Goal: Task Accomplishment & Management: Complete application form

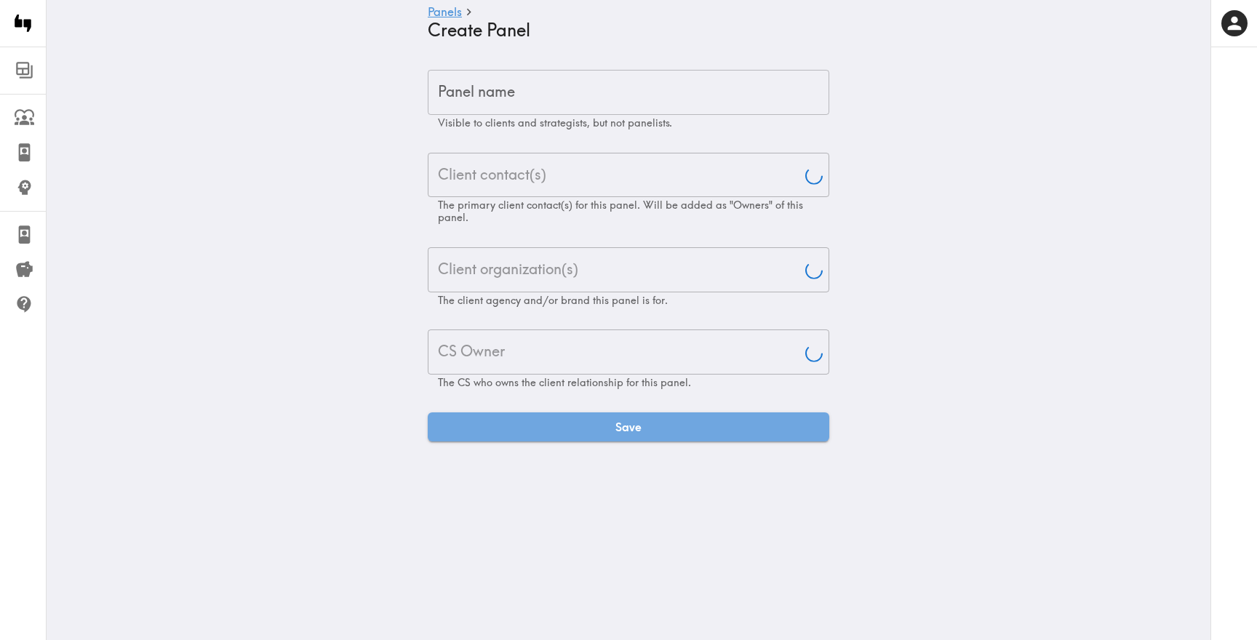
type input "[PERSON_NAME]"
click at [570, 86] on input "Panel name" at bounding box center [628, 92] width 401 height 45
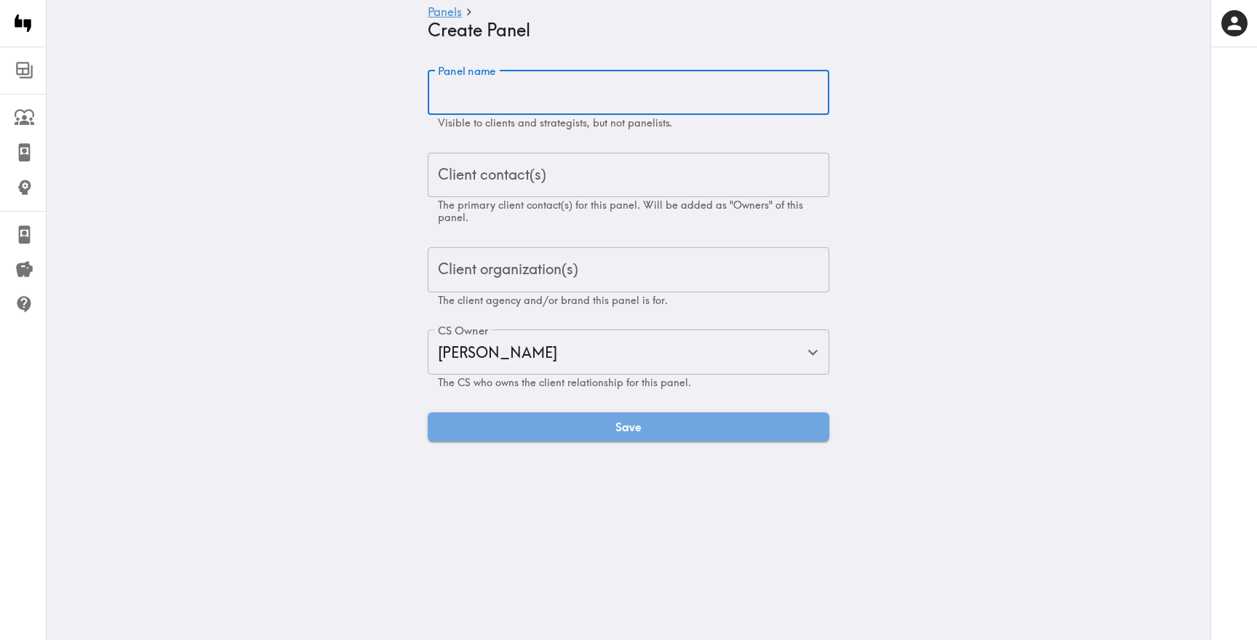
paste input "Homeowner & Professional High-End Lawnmower Purchaser Quickturn Exploratory"
type input "Homeowner & Professional High-End Lawnmower Purchaser Quickturn Exploratory"
click at [567, 176] on input "Client contact(s)" at bounding box center [628, 175] width 388 height 32
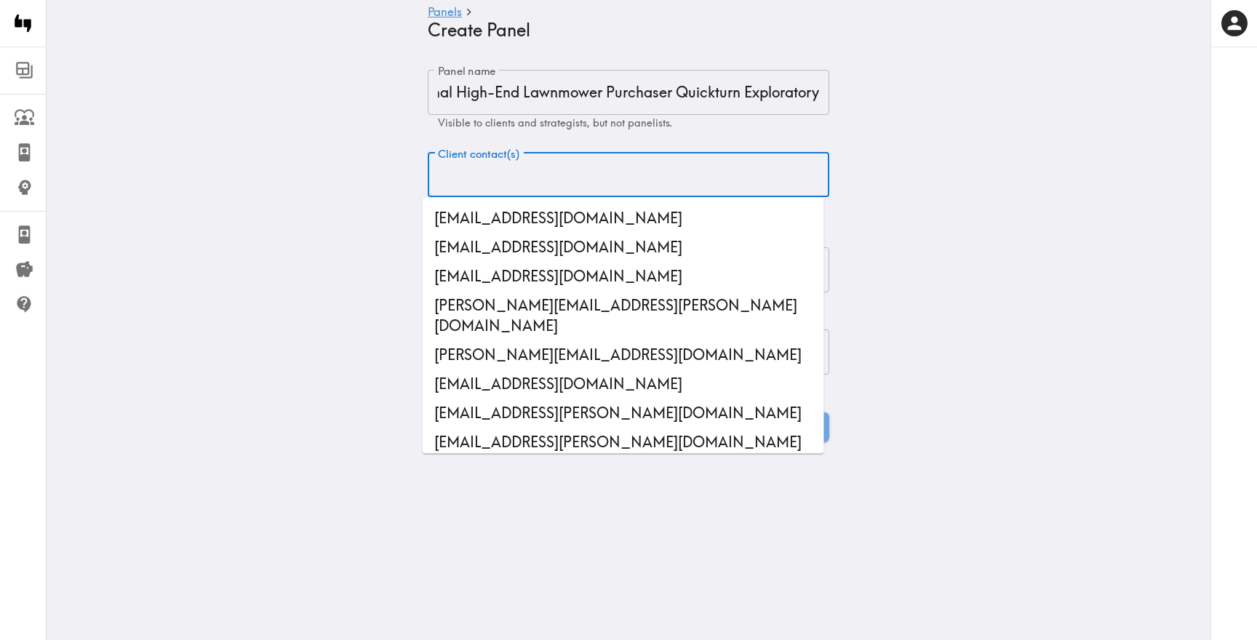
scroll to position [0, 0]
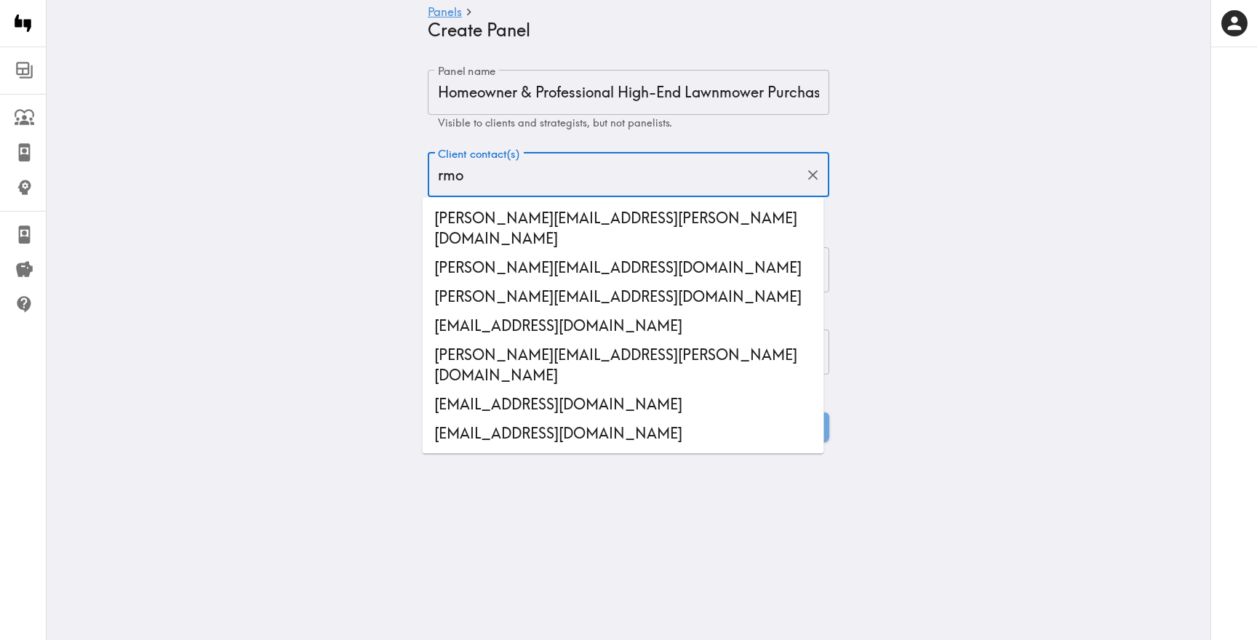
type input "rmon"
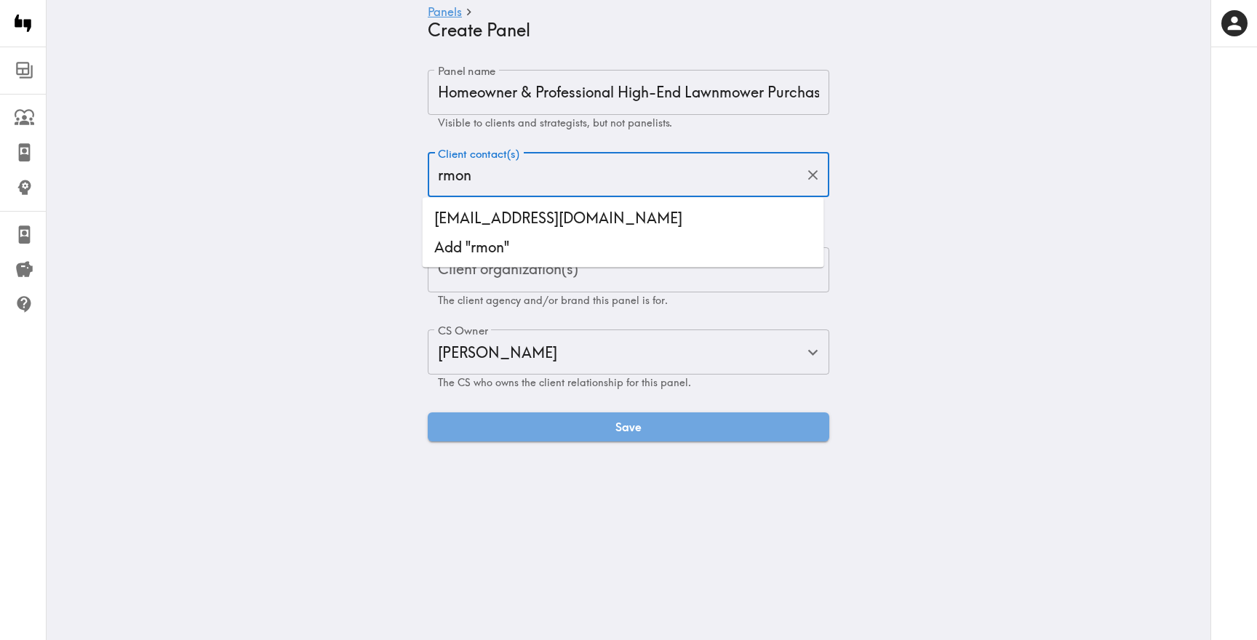
click at [586, 222] on li "[EMAIL_ADDRESS][DOMAIN_NAME]" at bounding box center [623, 218] width 401 height 29
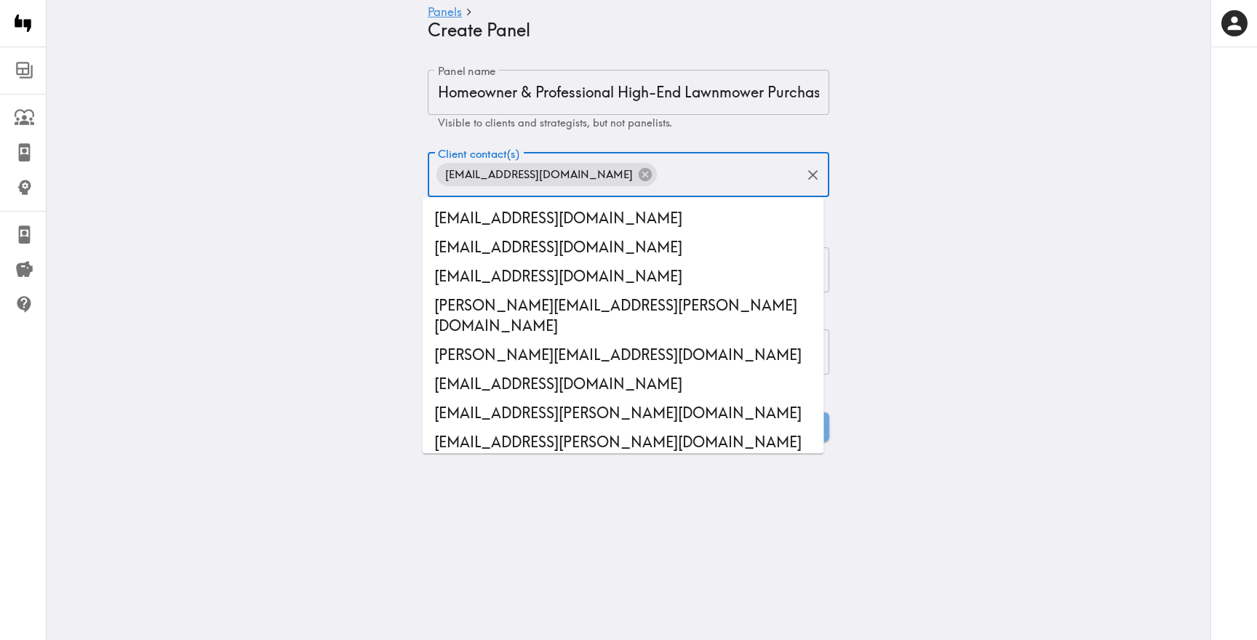
scroll to position [47783, 0]
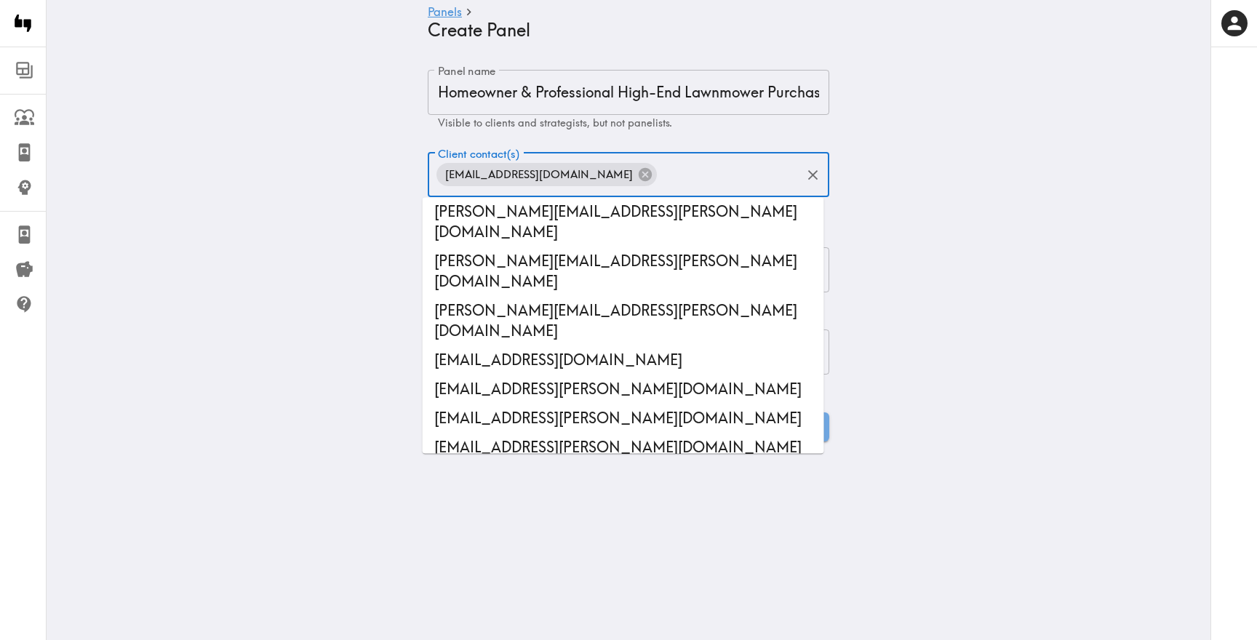
paste input "[EMAIL_ADDRESS][DOMAIN_NAME]"
type input "[EMAIL_ADDRESS][DOMAIN_NAME]"
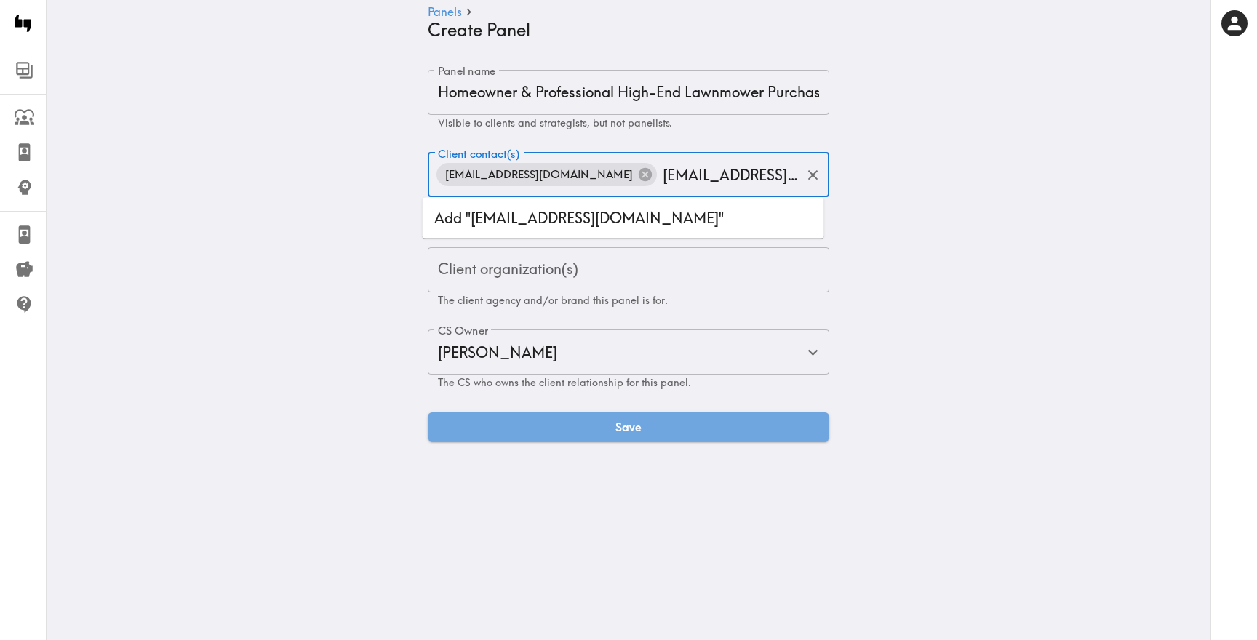
scroll to position [0, 0]
click at [677, 210] on li "Add "[EMAIL_ADDRESS][DOMAIN_NAME]"" at bounding box center [623, 218] width 401 height 29
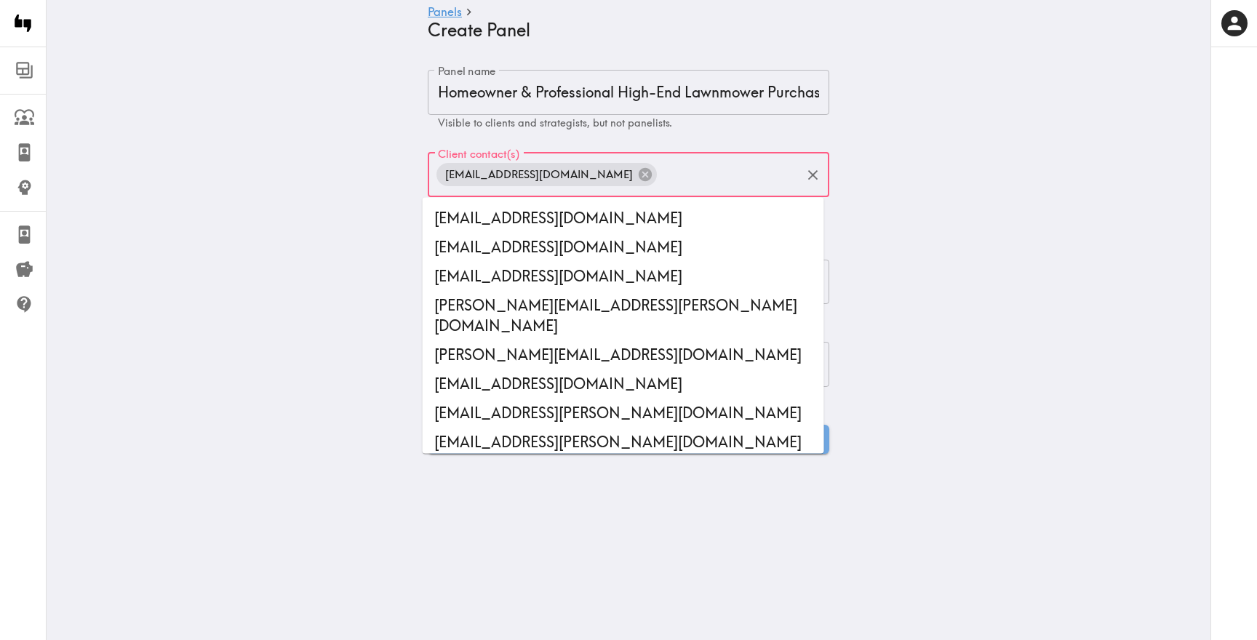
scroll to position [47783, 0]
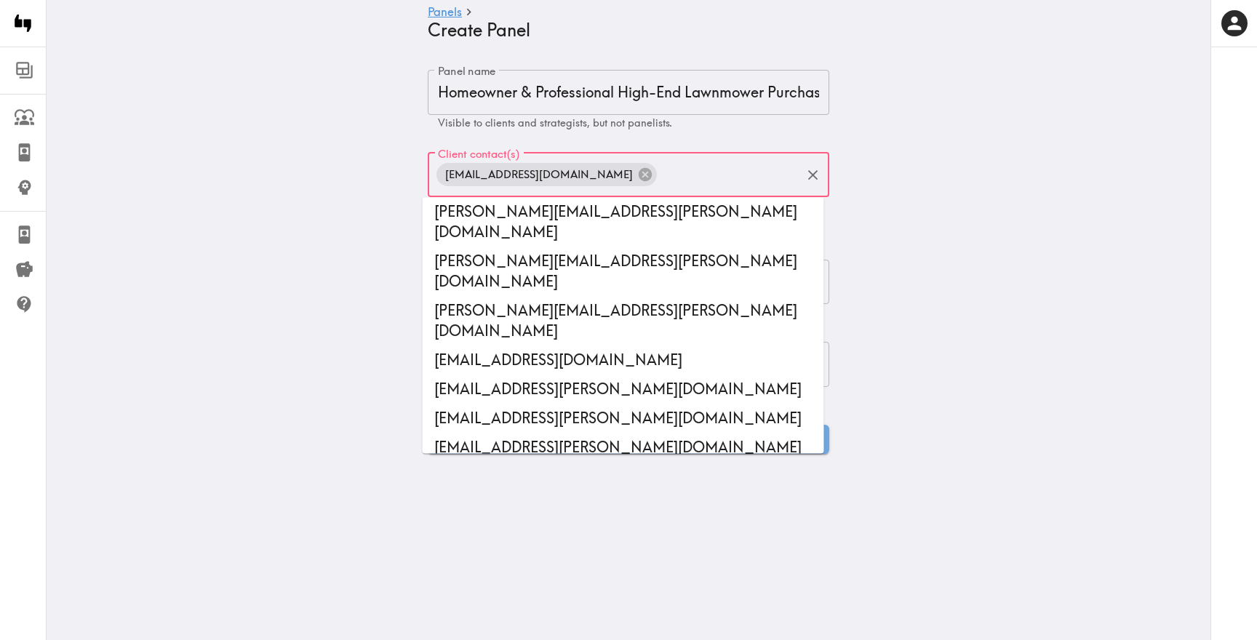
paste input "[EMAIL_ADDRESS][DOMAIN_NAME]"
type input "[EMAIL_ADDRESS][DOMAIN_NAME]"
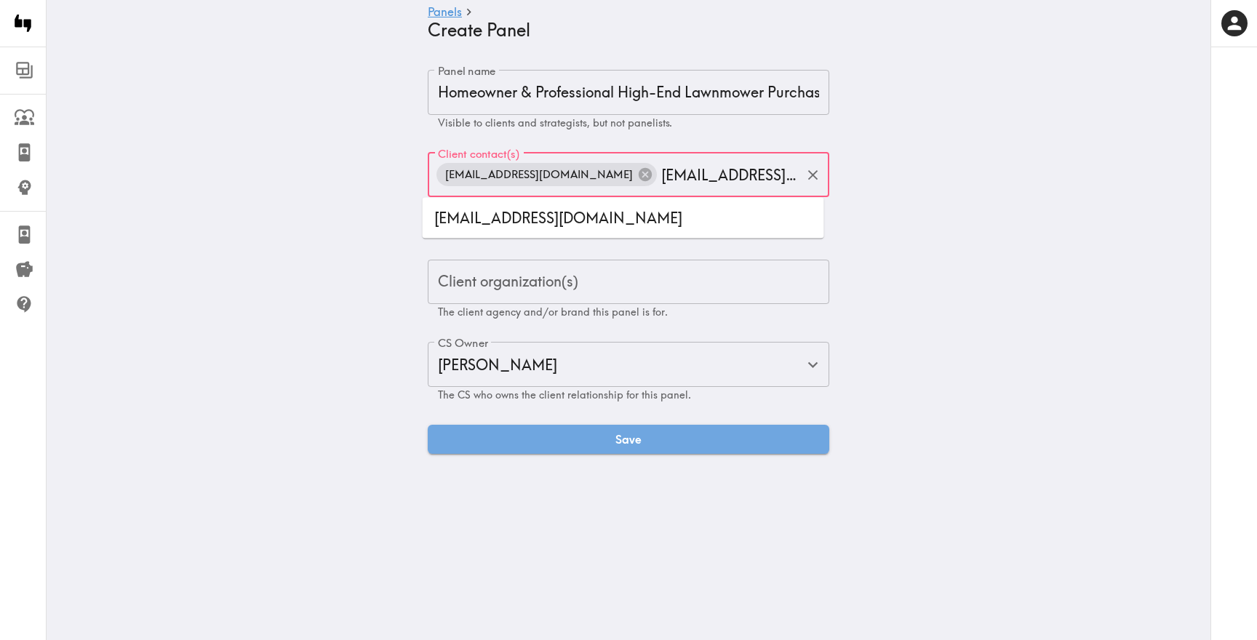
click at [594, 213] on li "[EMAIL_ADDRESS][DOMAIN_NAME]" at bounding box center [623, 218] width 401 height 29
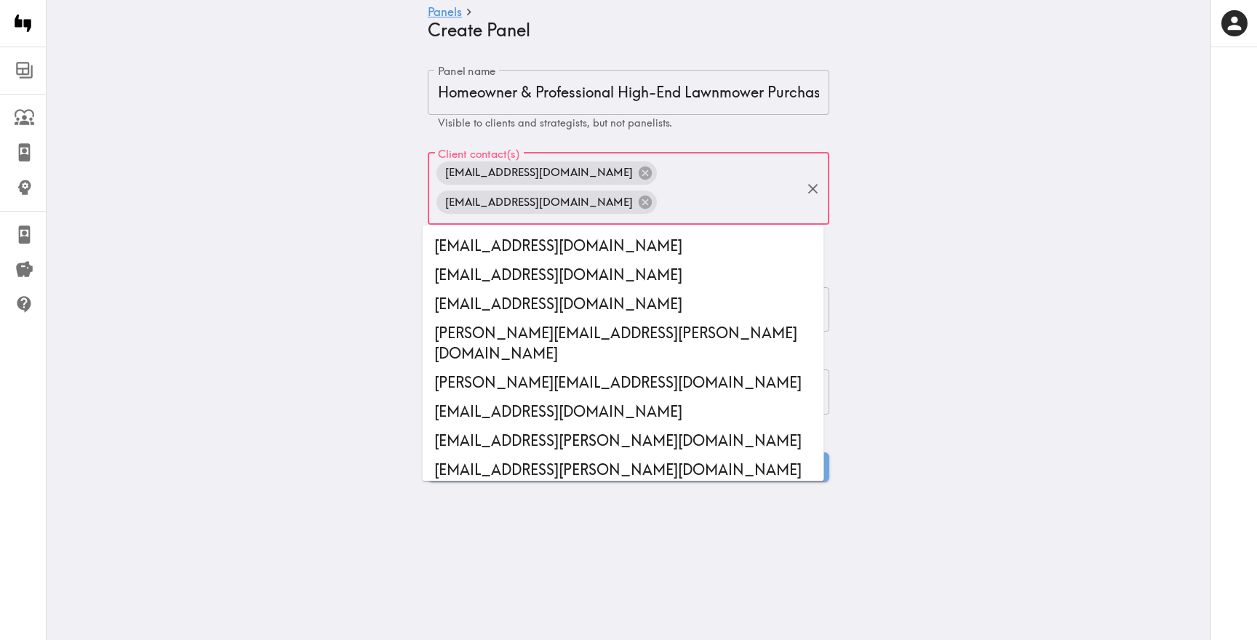
paste input "[EMAIL_ADDRESS][DOMAIN_NAME]"
type input "[EMAIL_ADDRESS][DOMAIN_NAME]"
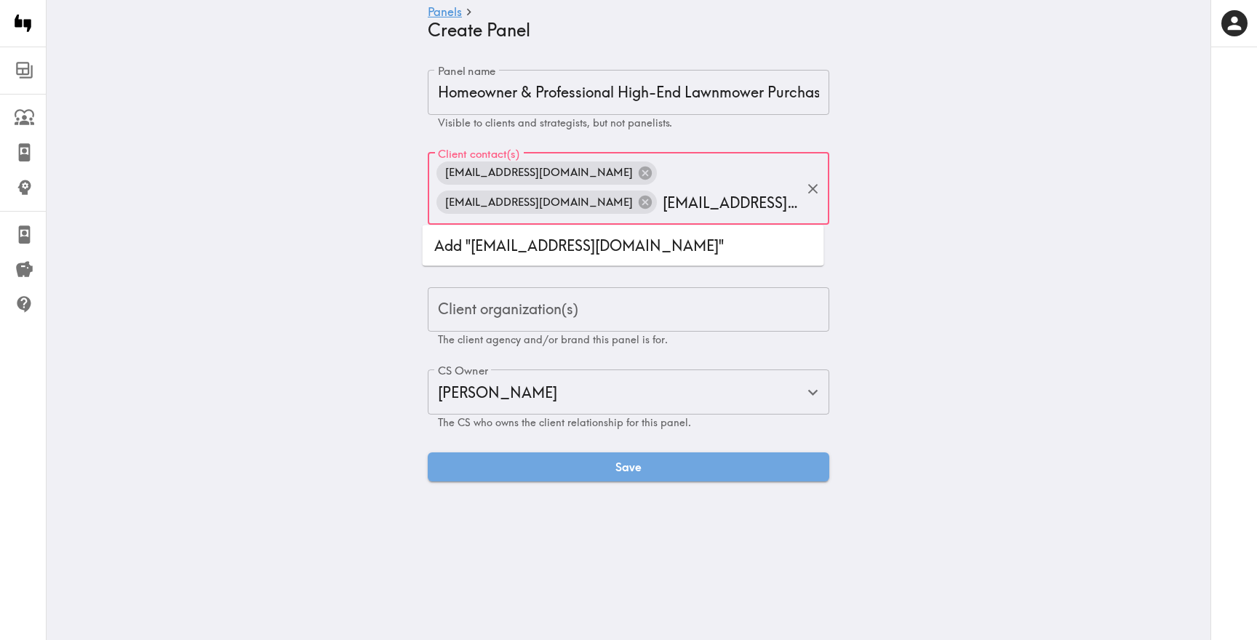
click at [633, 231] on li "Add "[EMAIL_ADDRESS][DOMAIN_NAME]"" at bounding box center [623, 245] width 401 height 29
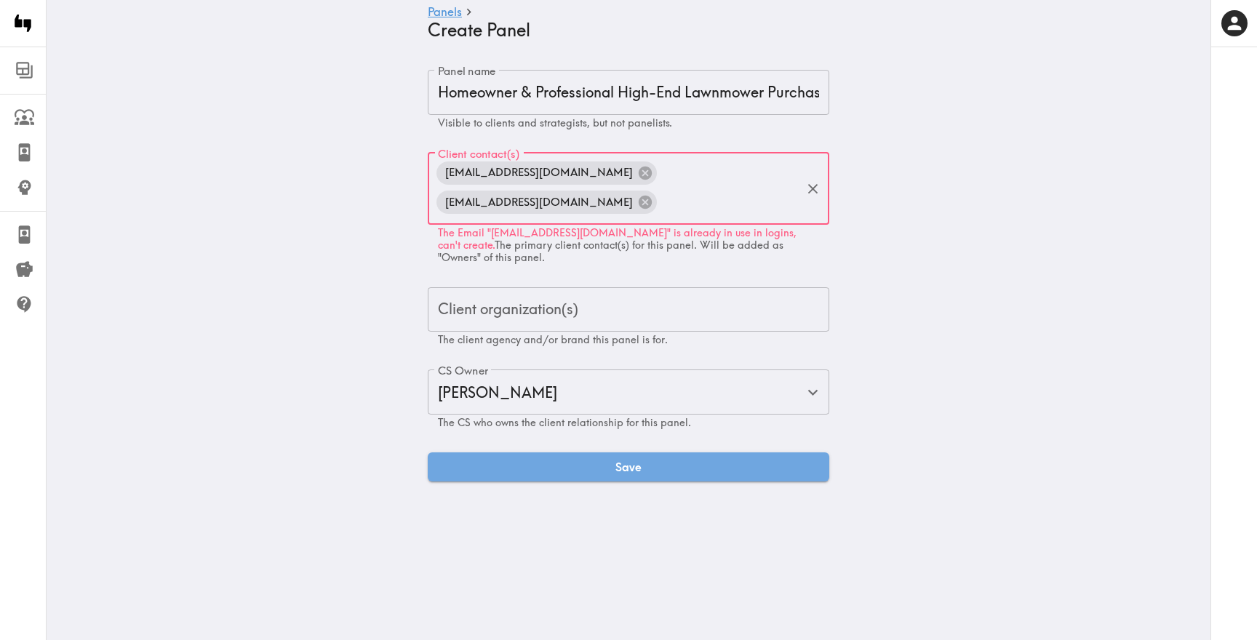
click at [659, 211] on input "Client contact(s)" at bounding box center [730, 203] width 142 height 32
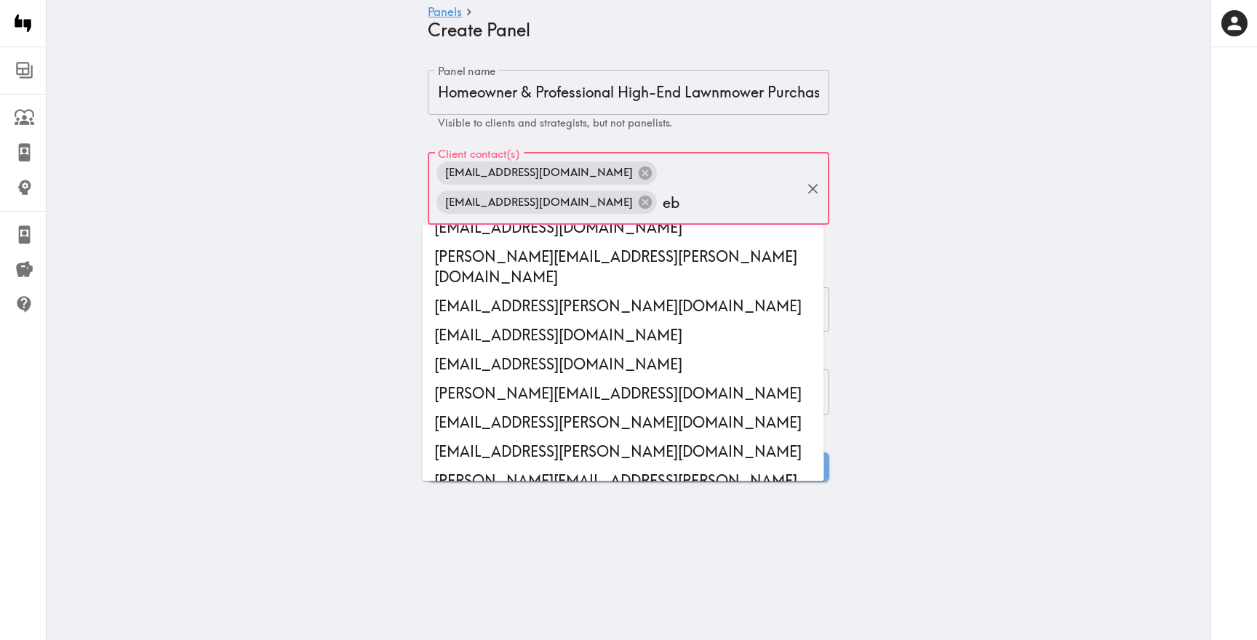
scroll to position [0, 0]
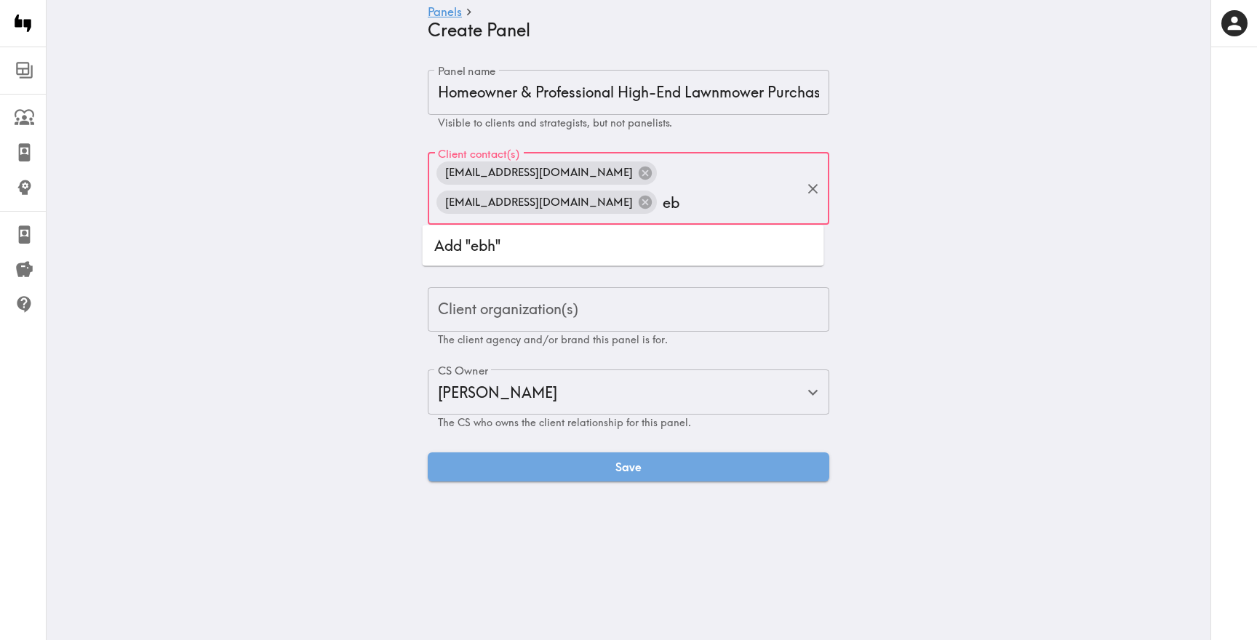
type input "e"
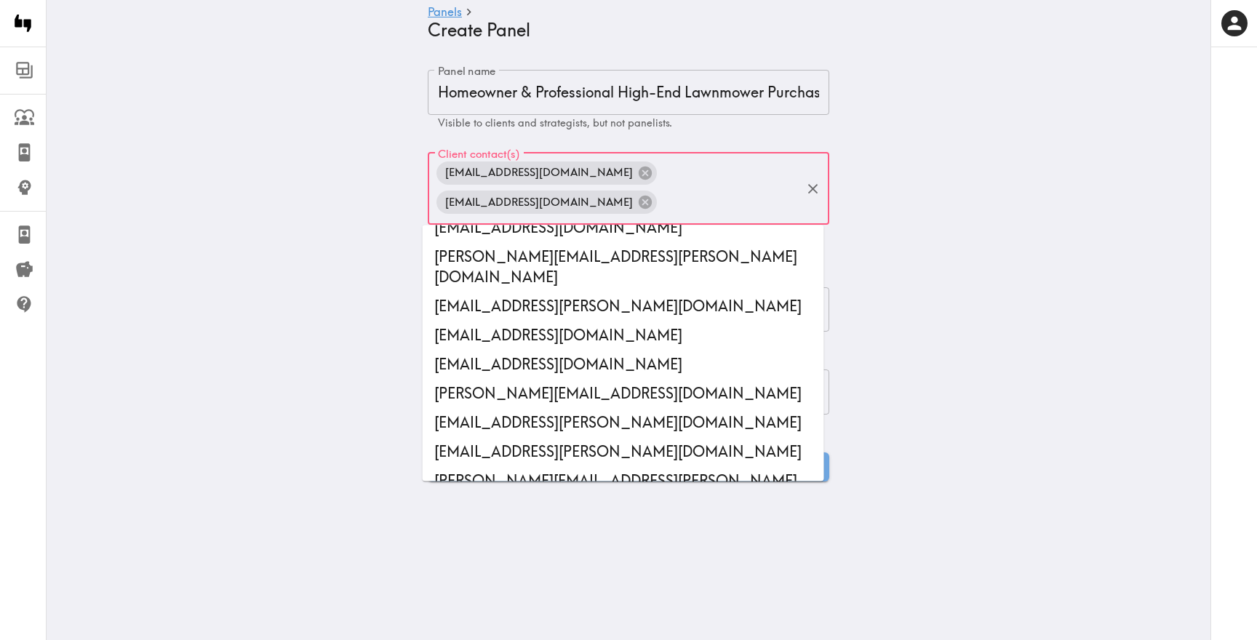
scroll to position [47783, 0]
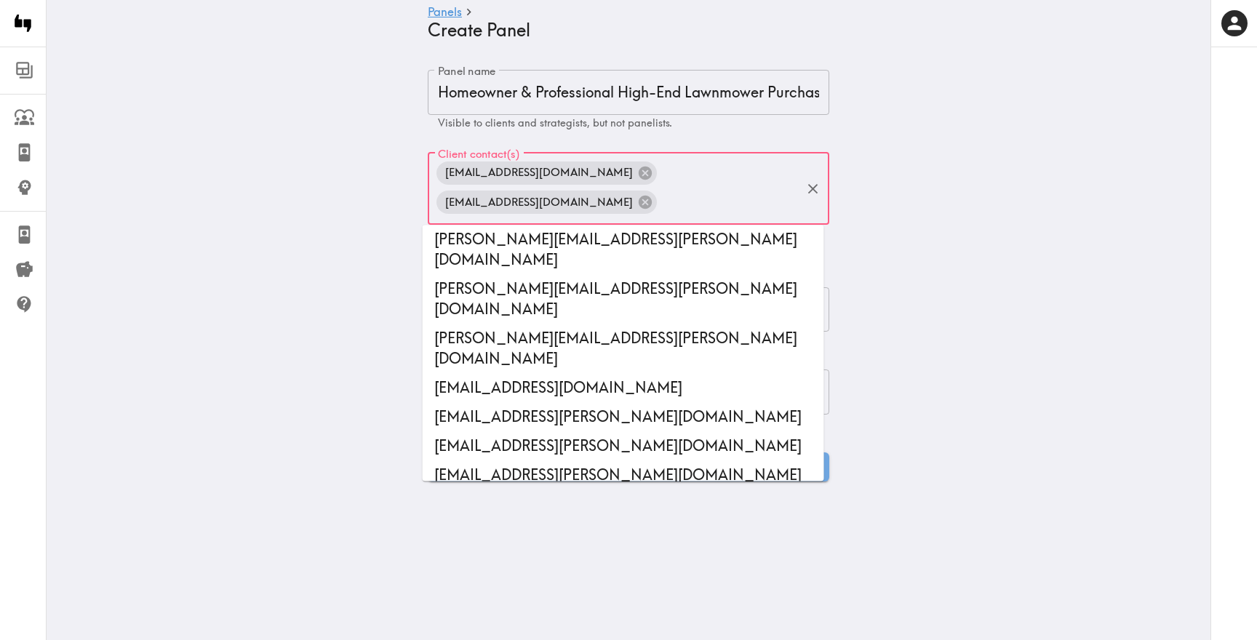
paste input "[EMAIL_ADDRESS][DOMAIN_NAME]"
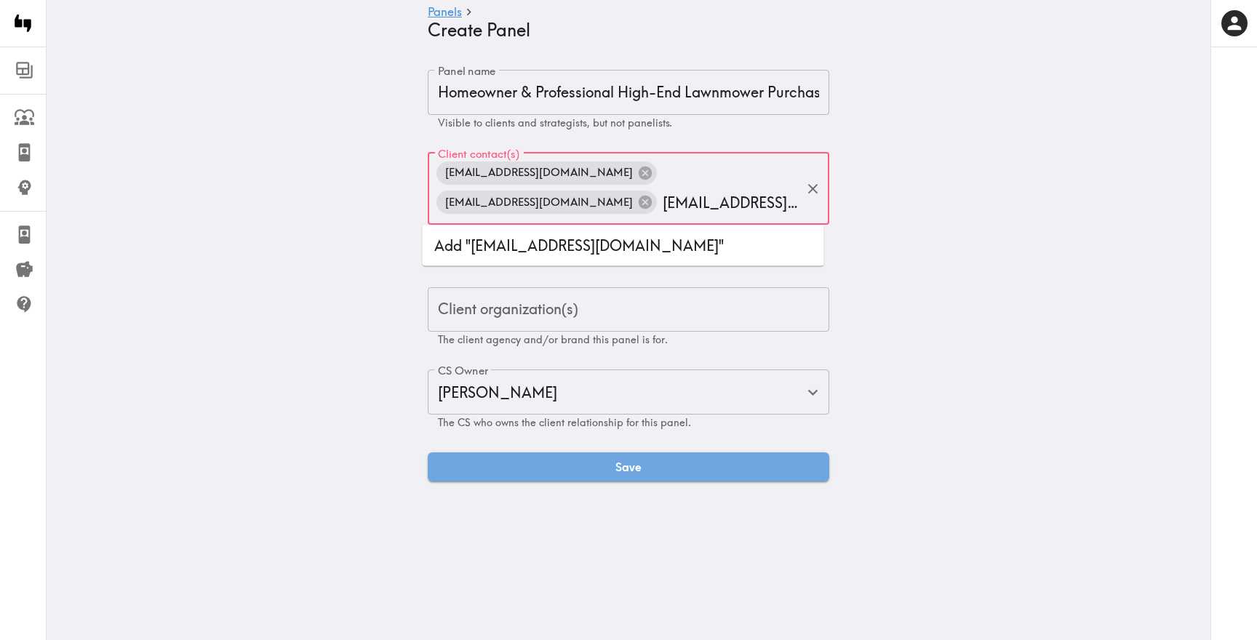
scroll to position [0, 0]
type input "[EMAIL_ADDRESS][DOMAIN_NAME]"
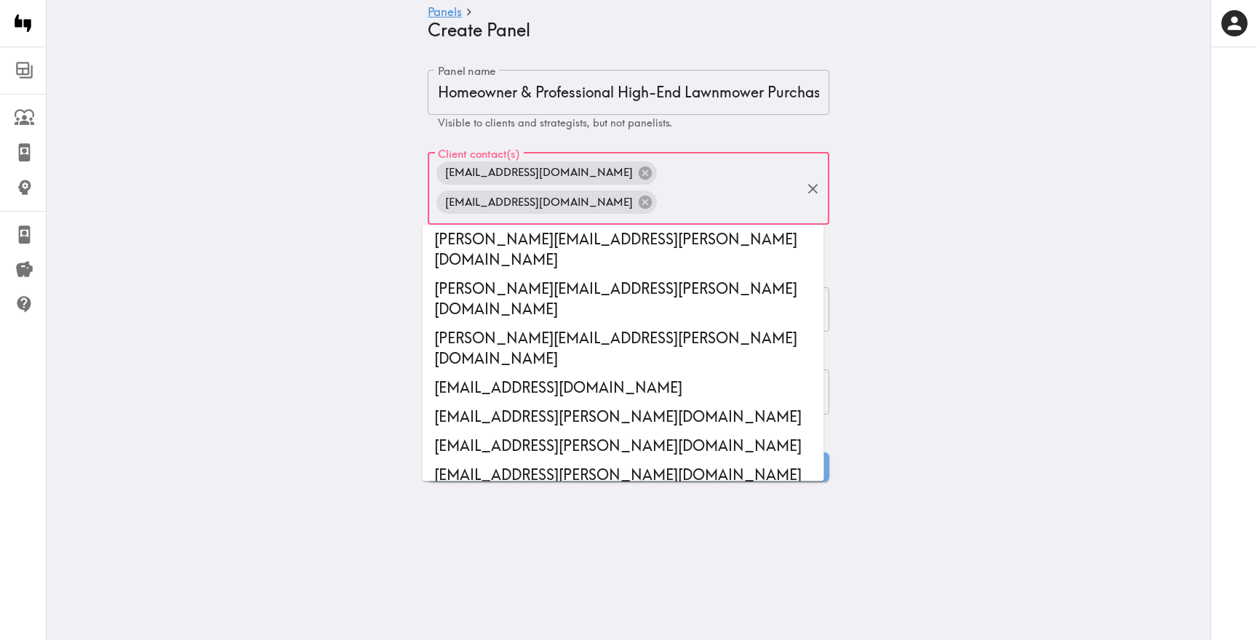
click at [289, 212] on main "Panels Create Panel Panel name Homeowner & Professional High-End Lawnmower Purc…" at bounding box center [629, 276] width 1164 height 458
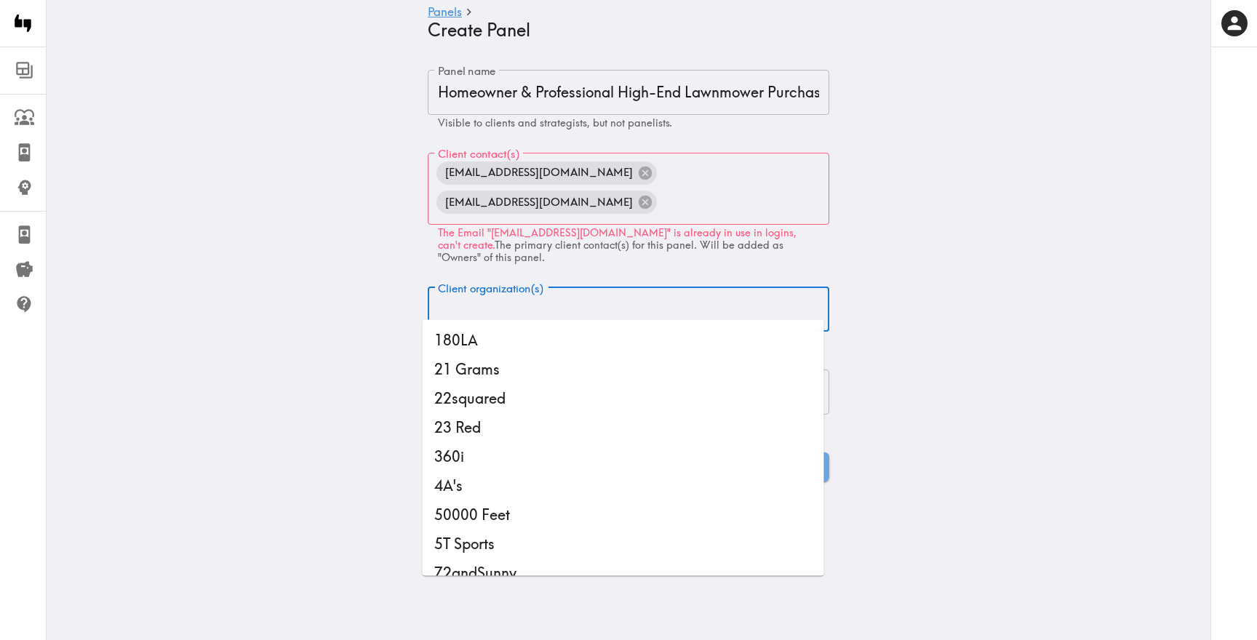
click at [514, 307] on input "Client organization(s)" at bounding box center [628, 310] width 388 height 32
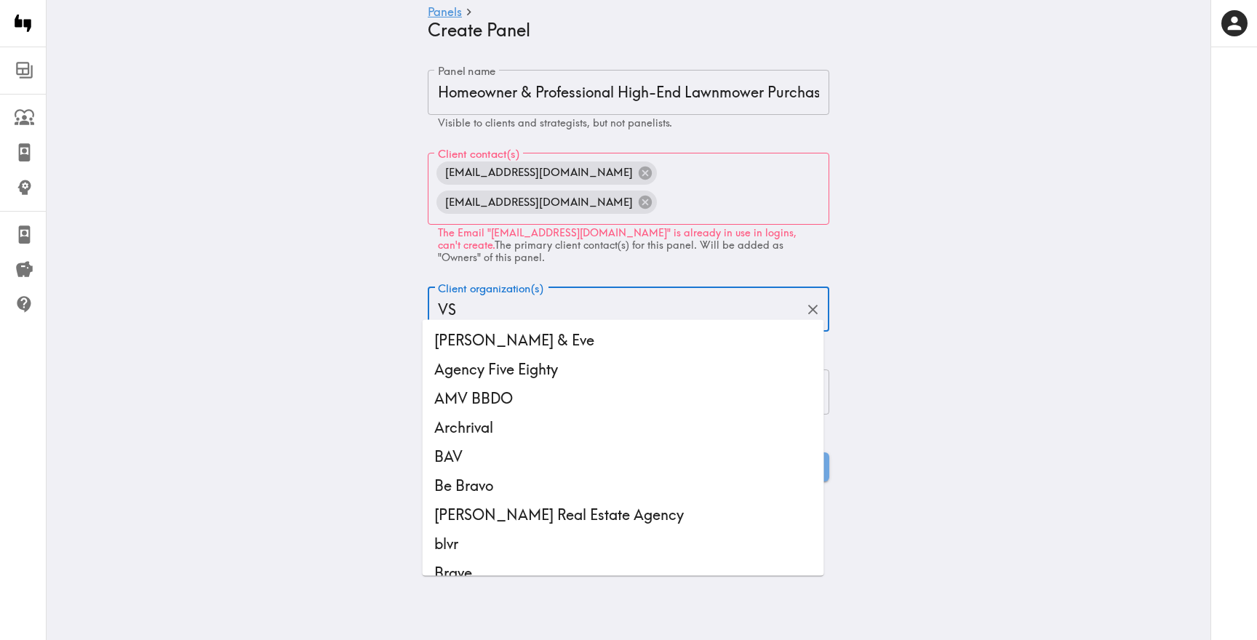
type input "VSA"
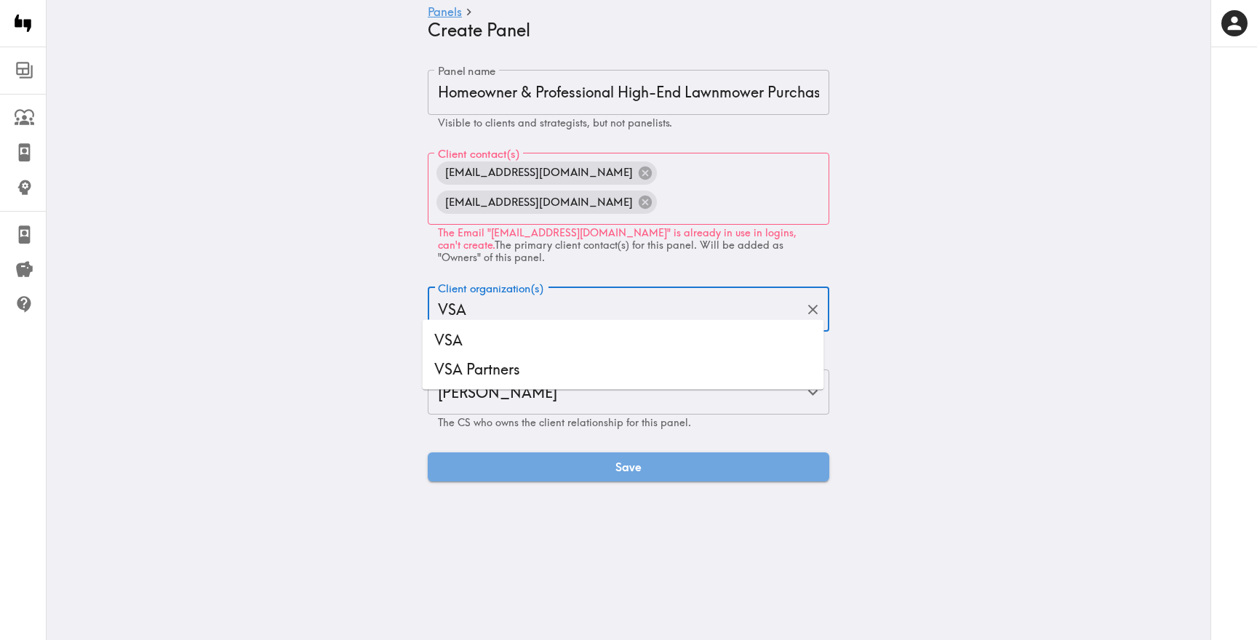
click at [535, 369] on li "VSA Partners" at bounding box center [623, 369] width 401 height 29
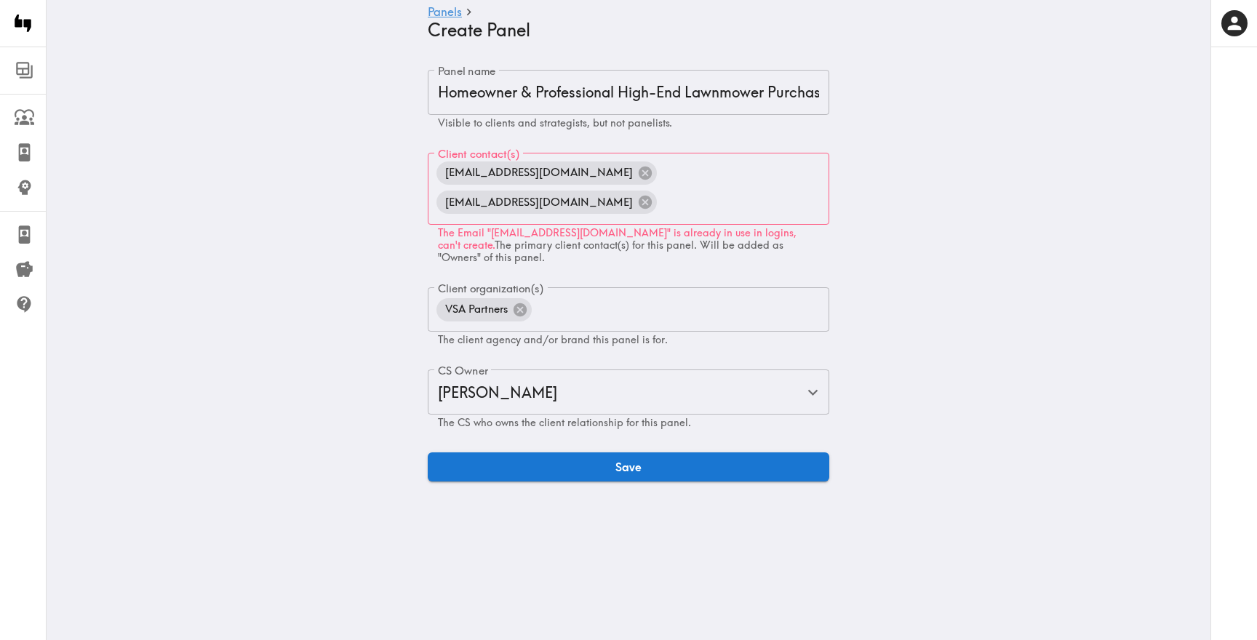
click at [303, 351] on main "Panels Create Panel Panel name Homeowner & Professional High-End Lawnmower Purc…" at bounding box center [629, 276] width 1164 height 458
click at [706, 460] on button "Save" at bounding box center [628, 466] width 401 height 29
